Goal: Find specific page/section: Find specific page/section

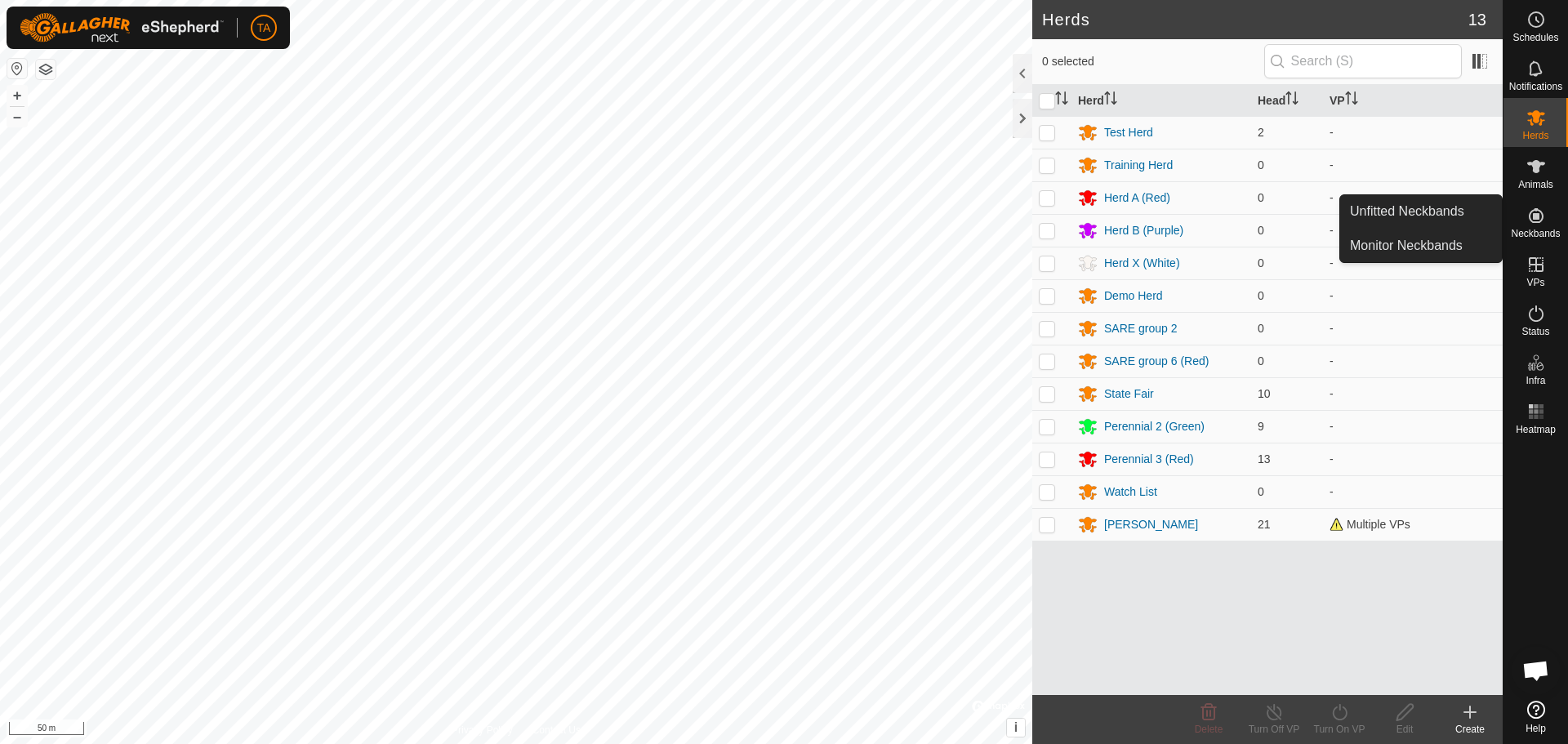
click at [1540, 210] on icon at bounding box center [1536, 216] width 20 height 20
click at [1393, 212] on link "Unfitted Neckbands" at bounding box center [1421, 211] width 162 height 33
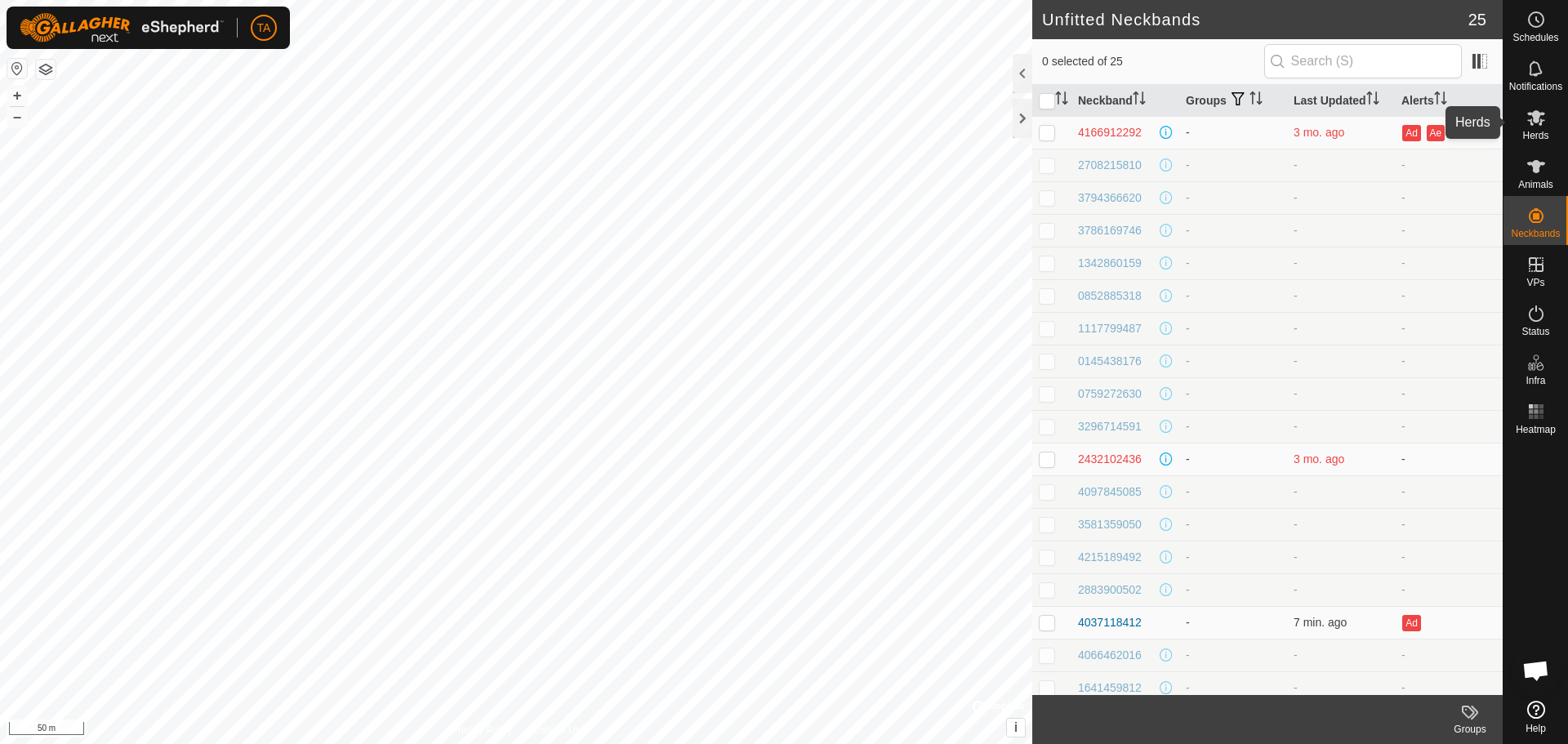
click at [1538, 116] on icon at bounding box center [1536, 118] width 18 height 16
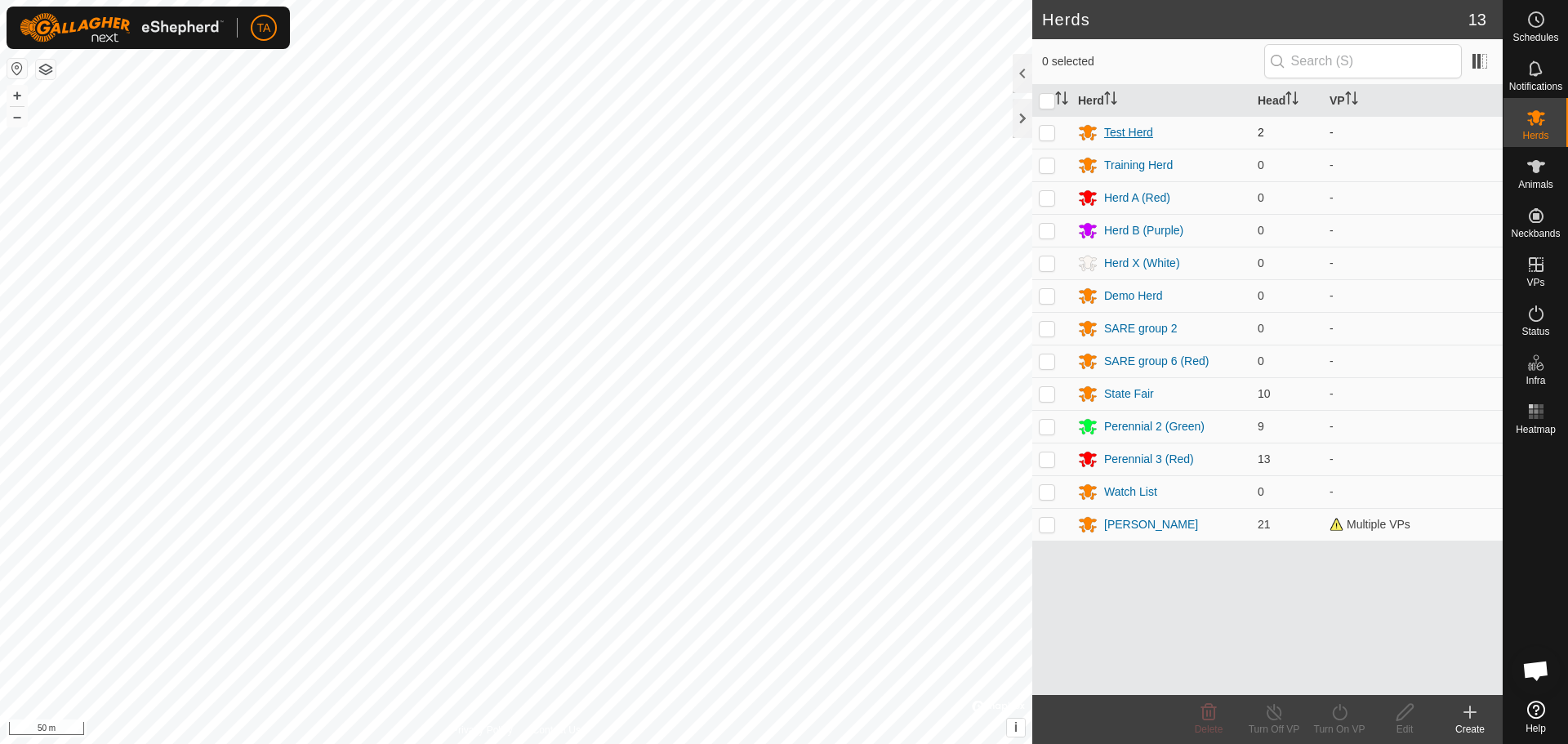
click at [1109, 129] on div "Test Herd" at bounding box center [1128, 132] width 49 height 17
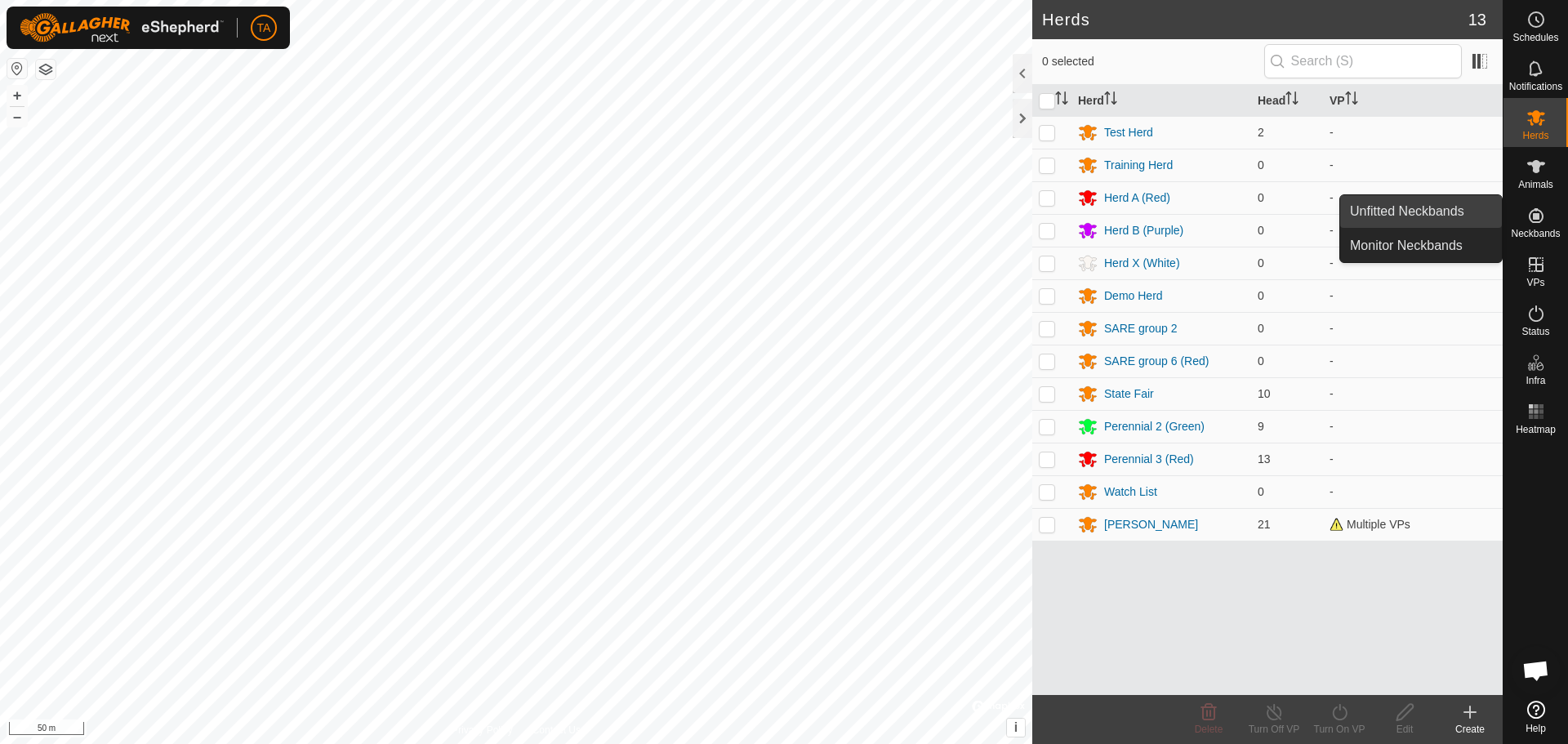
click at [1456, 216] on link "Unfitted Neckbands" at bounding box center [1421, 211] width 162 height 33
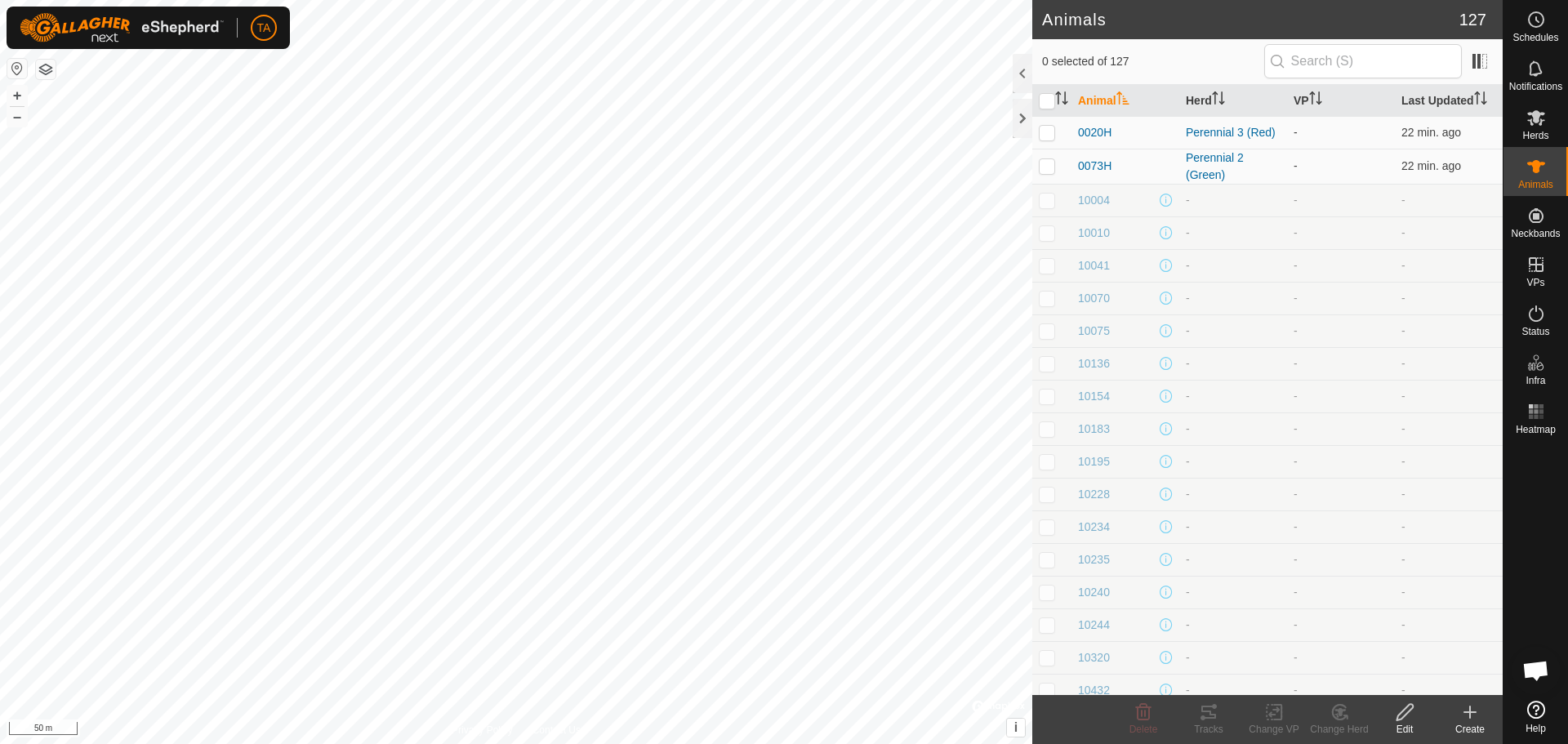
checkbox input "true"
click at [1522, 126] on es-mob-svg-icon at bounding box center [1537, 117] width 30 height 26
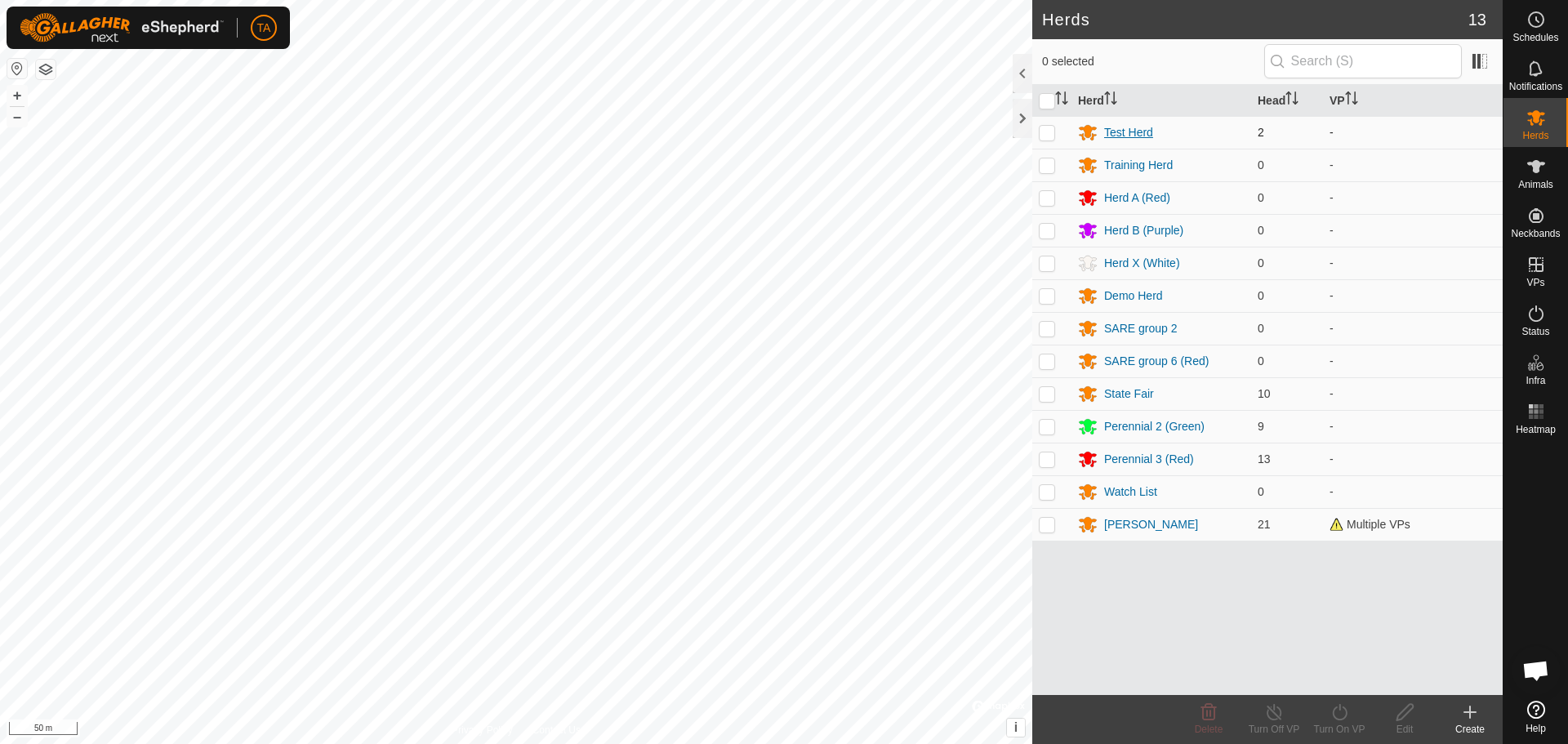
click at [1117, 122] on div "Test Herd" at bounding box center [1162, 132] width 167 height 20
